Goal: Transaction & Acquisition: Purchase product/service

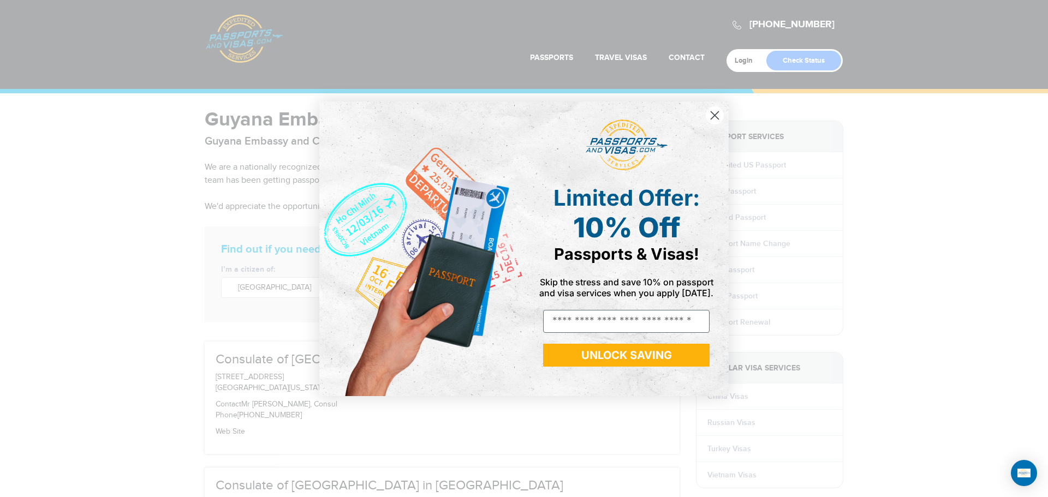
click at [713, 117] on icon "Close dialog" at bounding box center [715, 115] width 8 height 8
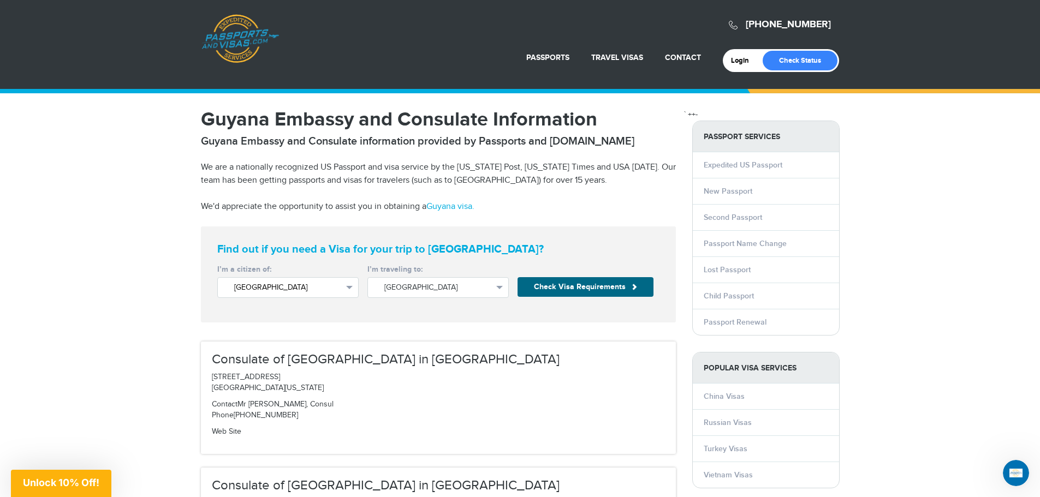
click at [350, 289] on button "United States" at bounding box center [287, 287] width 141 height 21
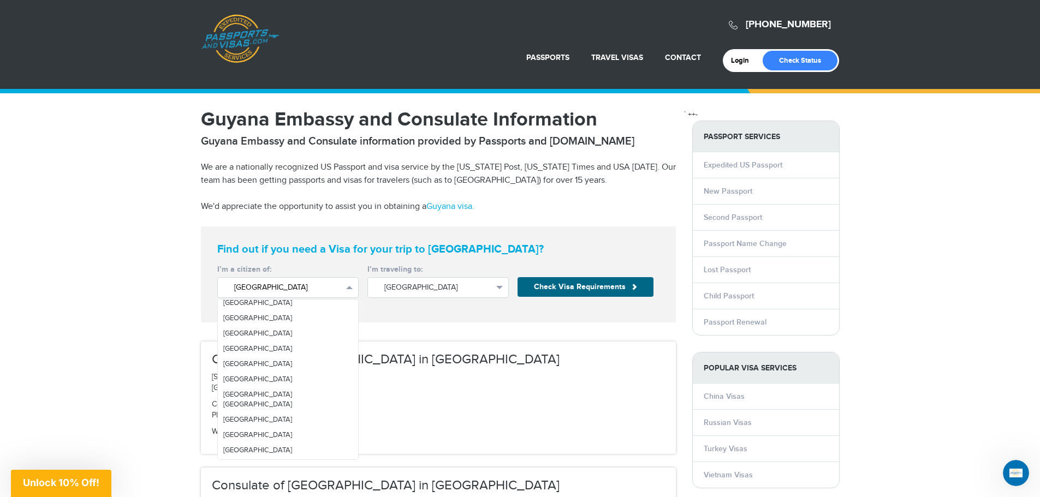
click at [350, 289] on button "United States" at bounding box center [287, 287] width 141 height 21
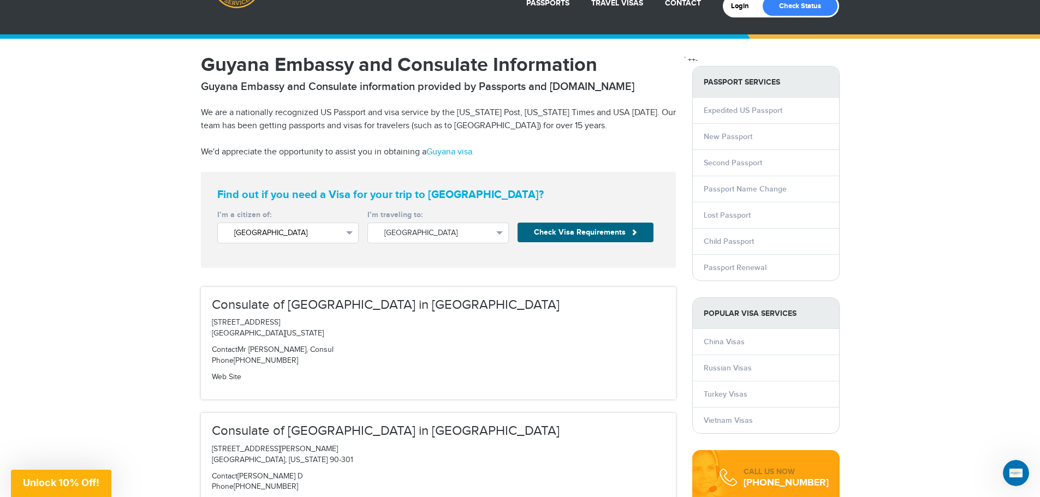
scroll to position [0, 0]
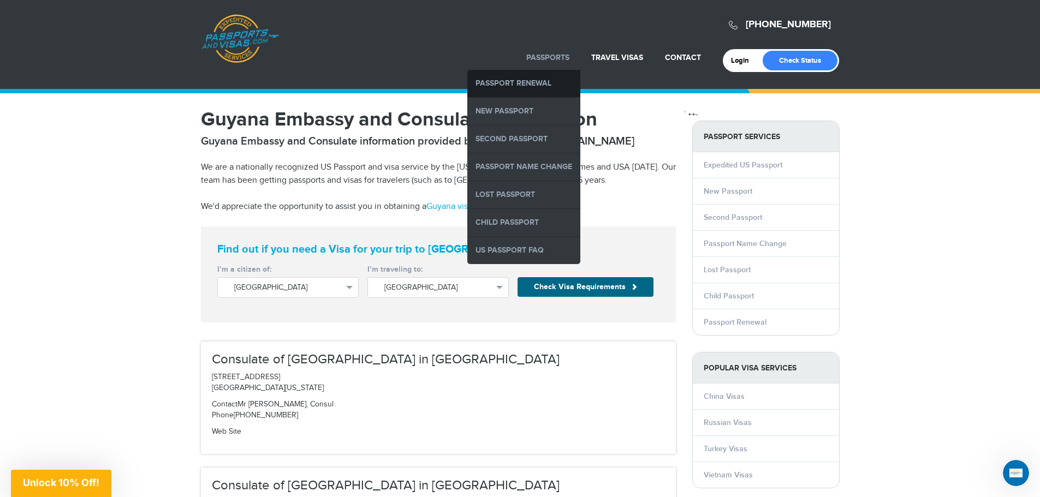
click at [528, 81] on link "Passport Renewal" at bounding box center [523, 83] width 113 height 27
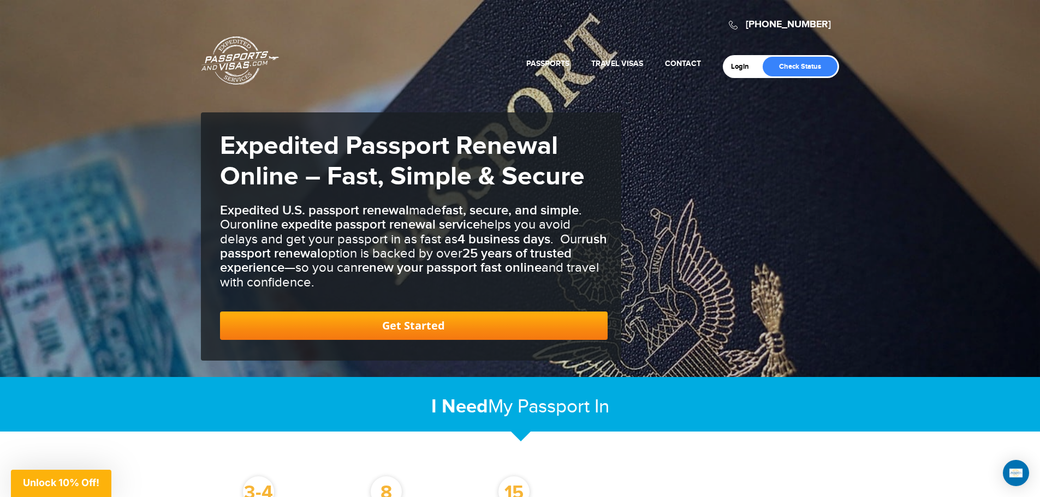
click at [450, 329] on link "Get Started" at bounding box center [414, 326] width 388 height 28
